Goal: Navigation & Orientation: Find specific page/section

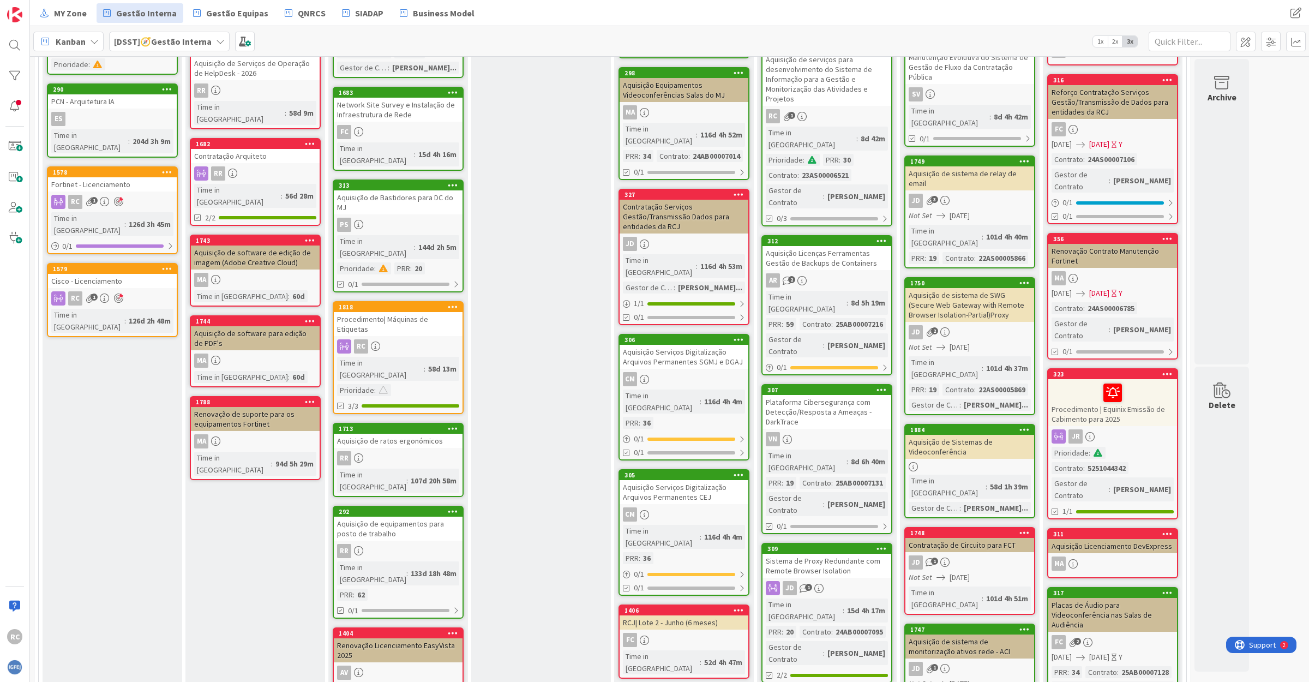
scroll to position [205, 0]
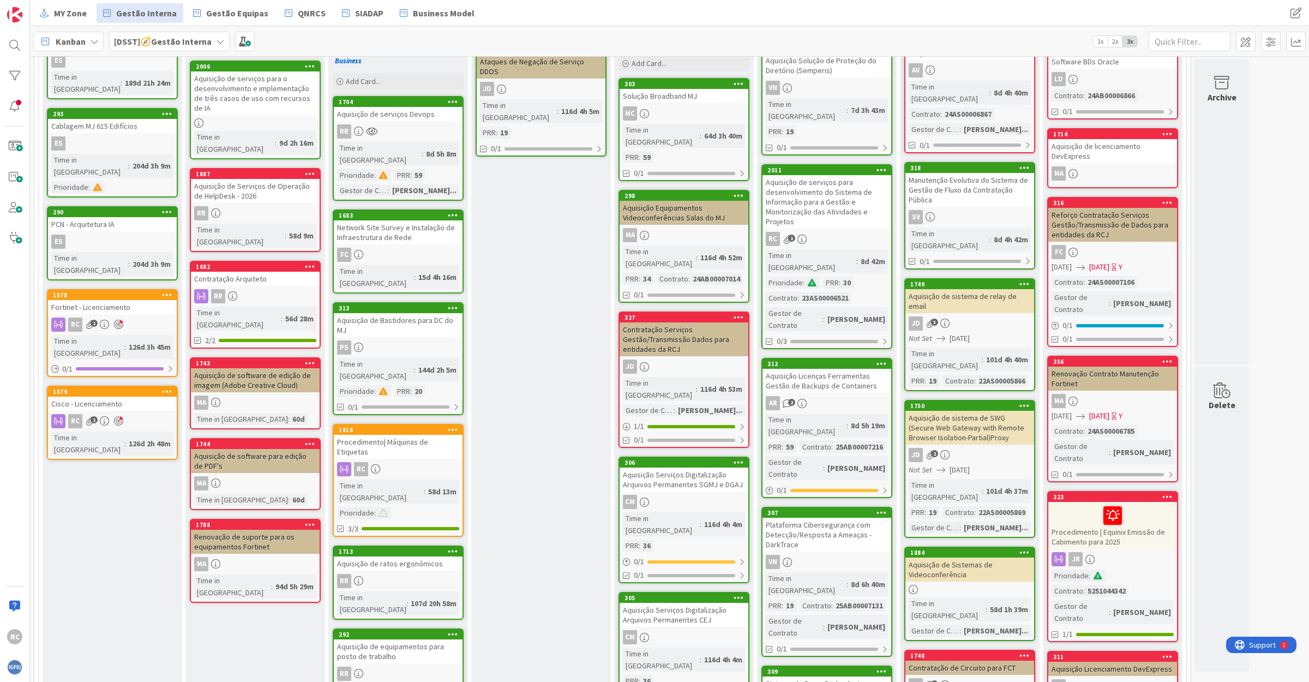
click at [203, 43] on b "[DSST]🧭Gestão Interna" at bounding box center [163, 41] width 98 height 11
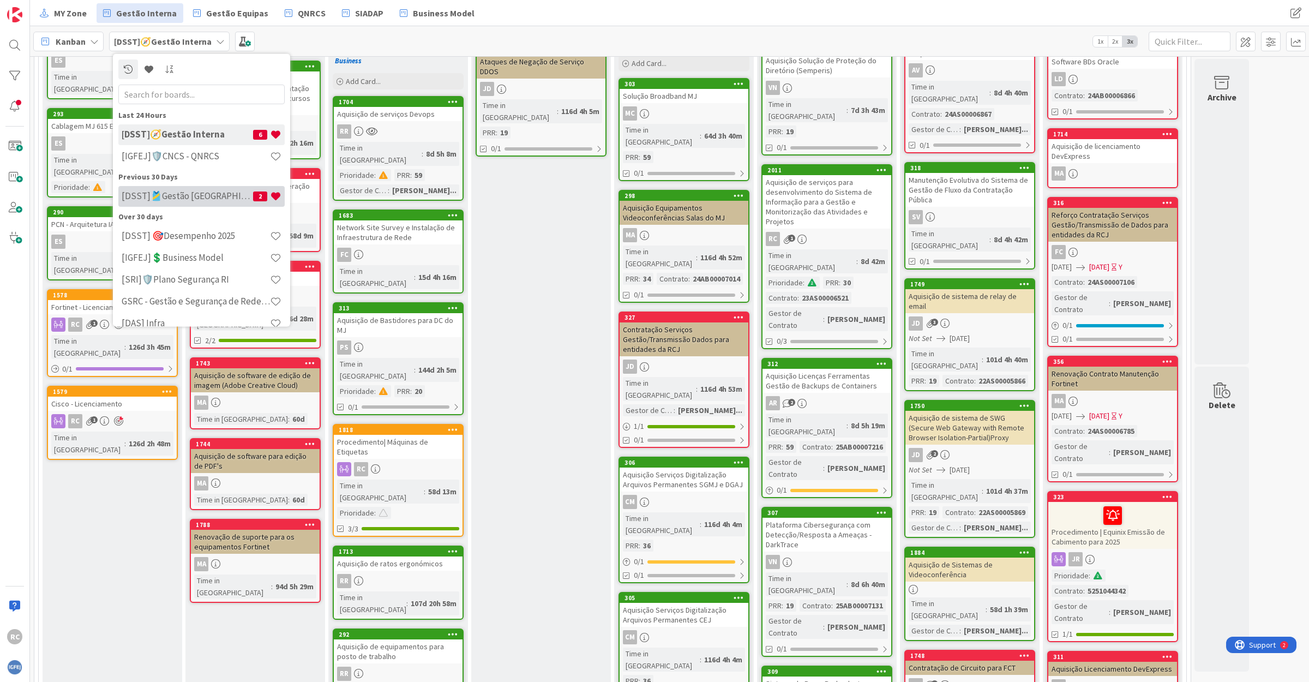
click at [182, 194] on h4 "[DSST]🎽Gestão Equipas" at bounding box center [187, 195] width 131 height 11
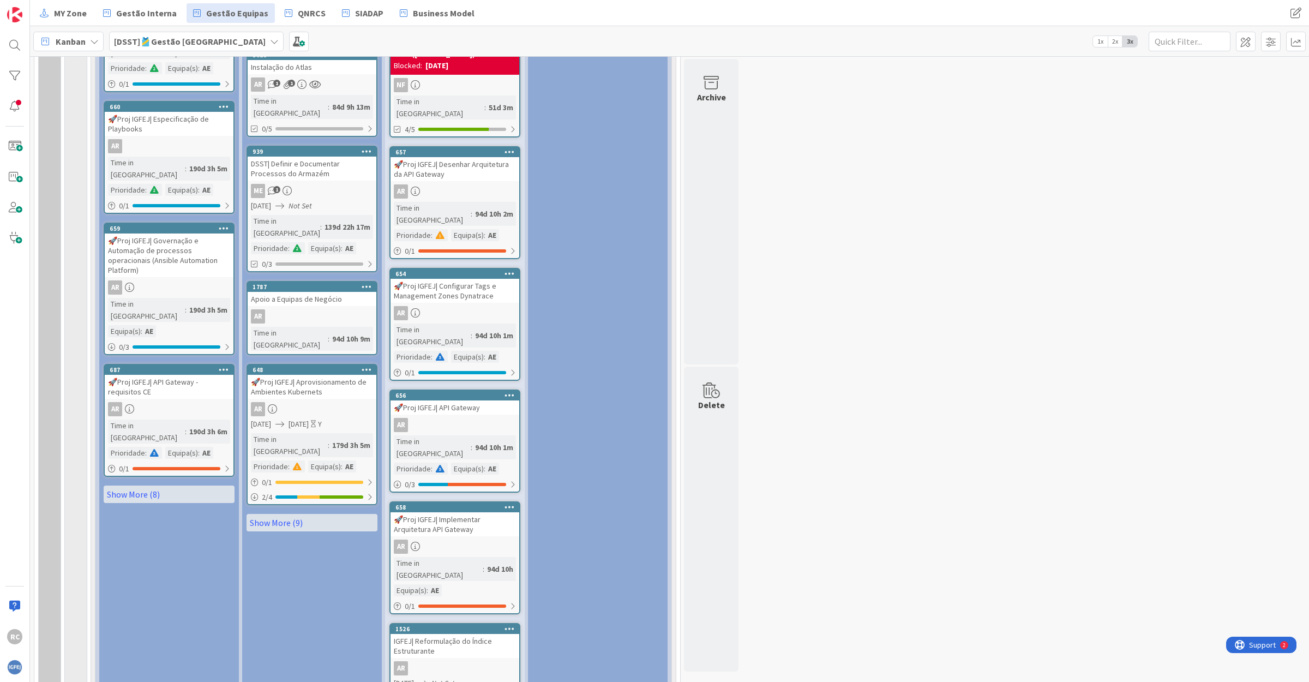
scroll to position [1091, 0]
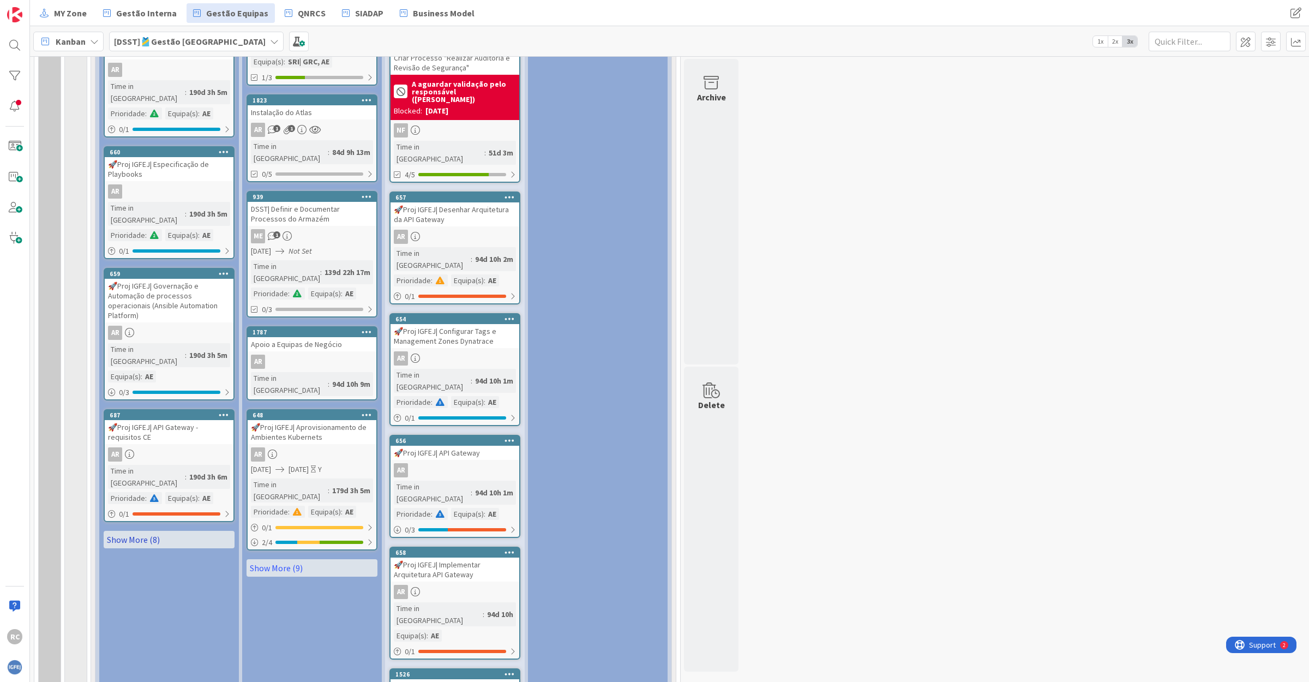
click at [154, 531] on link "Show More (8)" at bounding box center [169, 539] width 131 height 17
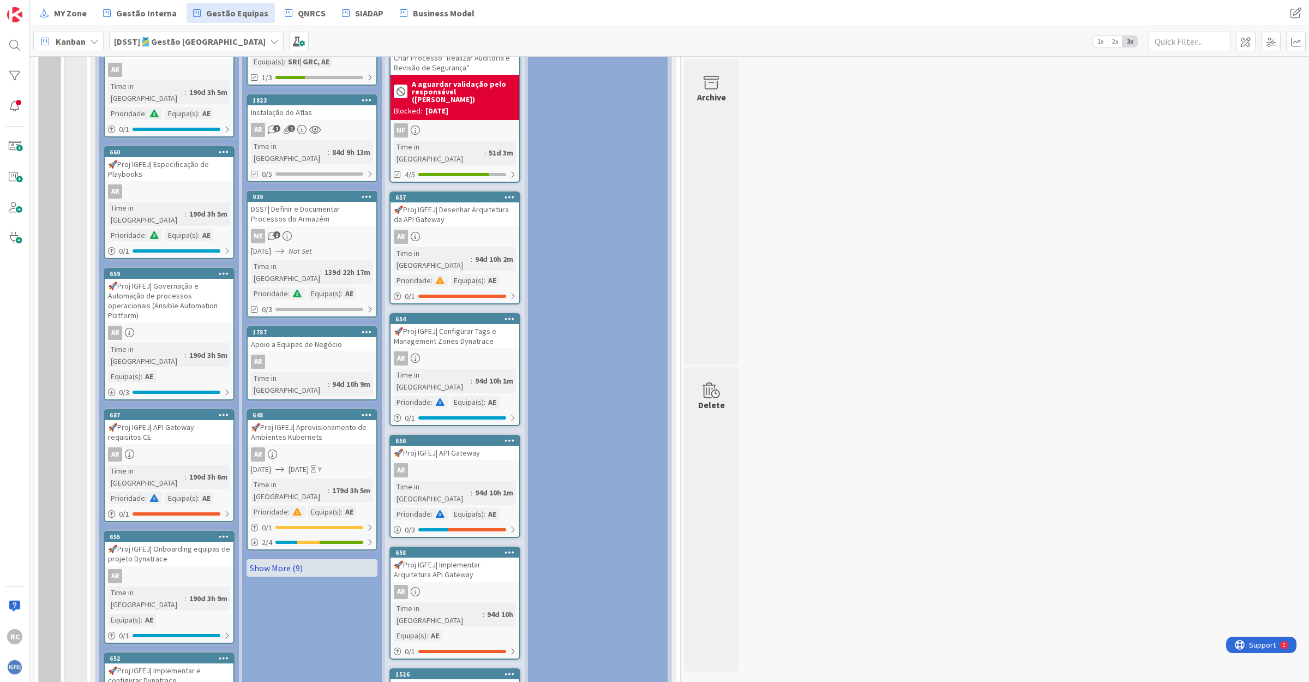
click at [296, 559] on link "Show More (9)" at bounding box center [312, 567] width 131 height 17
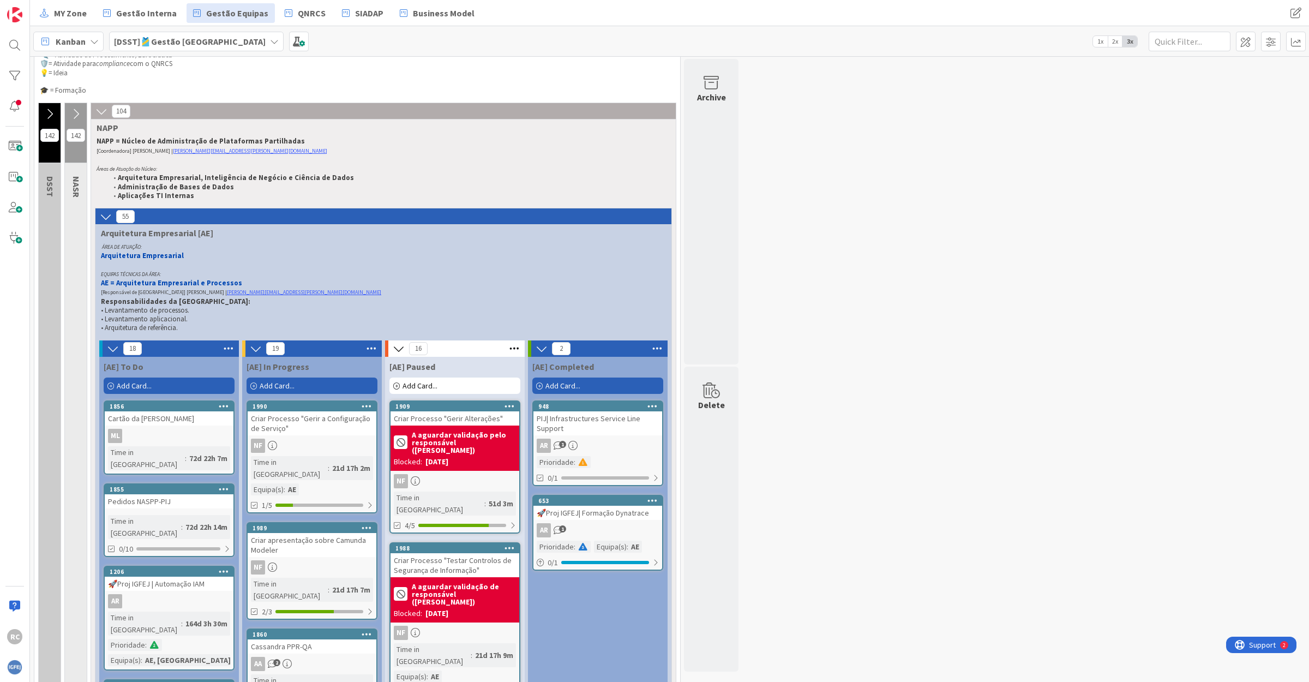
scroll to position [0, 0]
